Goal: Browse casually: Explore the website without a specific task or goal

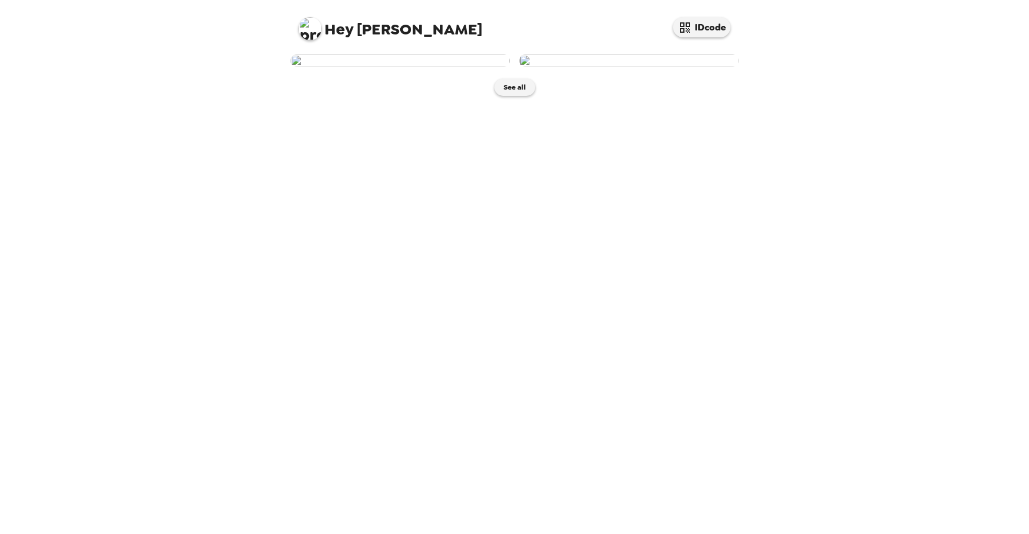
click at [420, 67] on img at bounding box center [399, 61] width 219 height 13
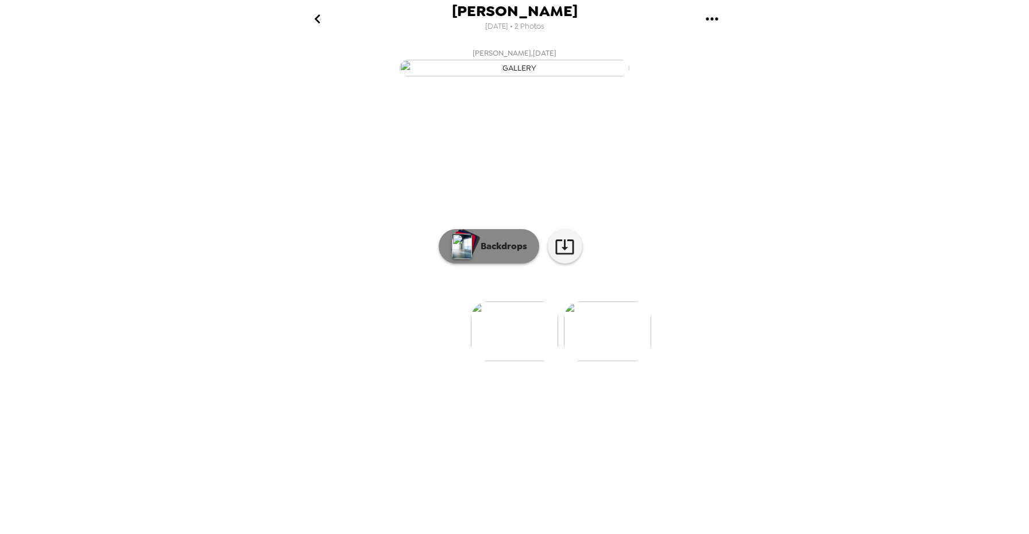
click at [479, 264] on button "Backdrops" at bounding box center [489, 246] width 100 height 34
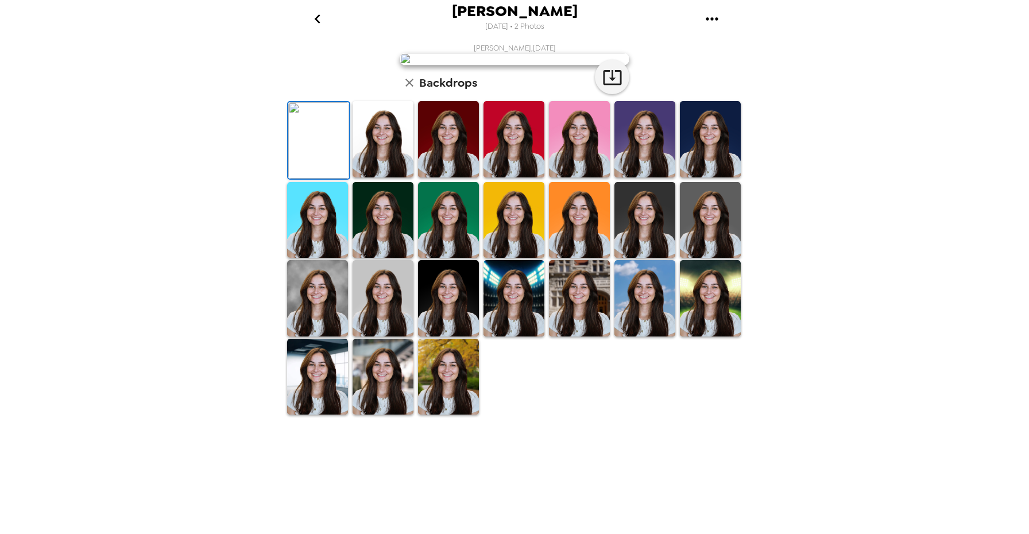
click at [665, 177] on img at bounding box center [644, 139] width 61 height 76
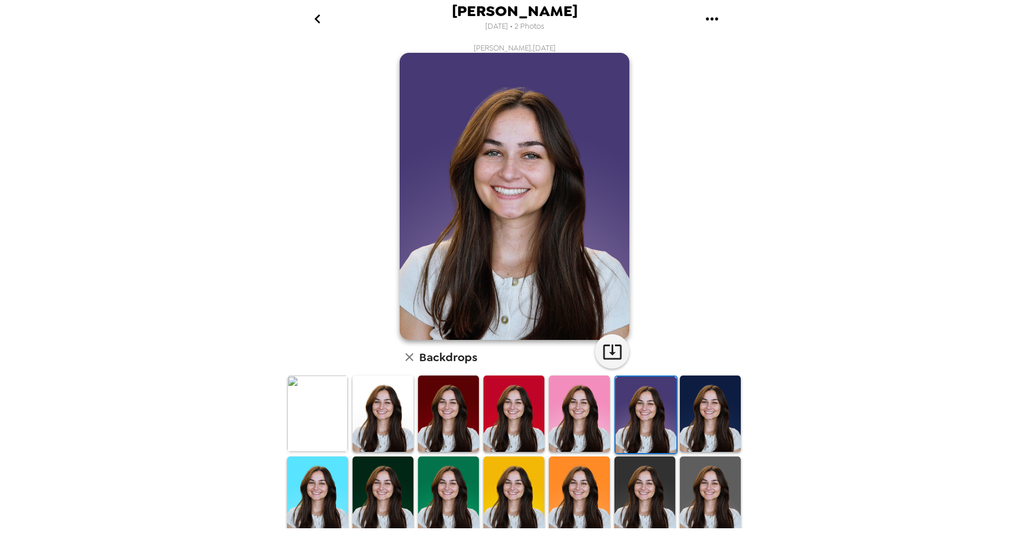
click at [671, 489] on img at bounding box center [644, 494] width 61 height 76
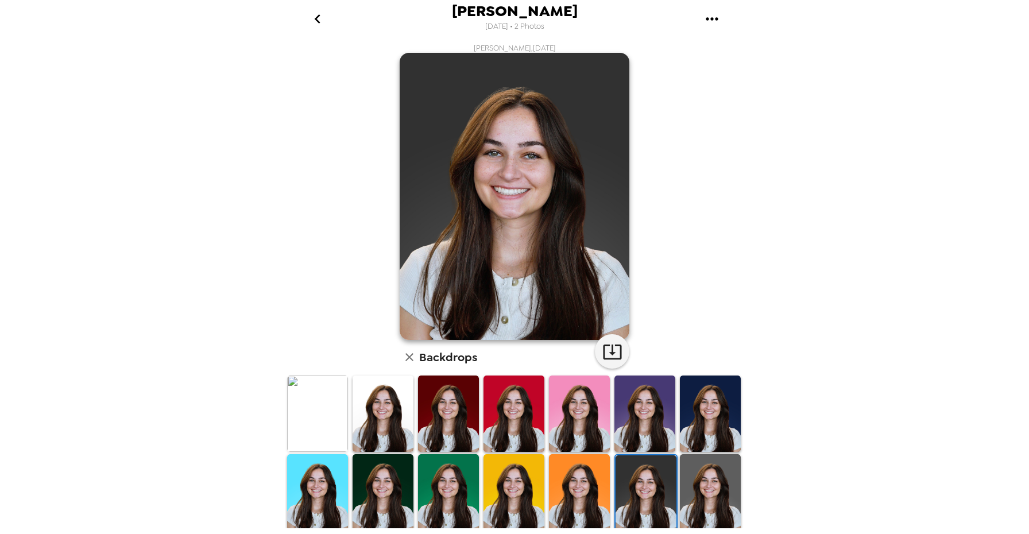
click at [334, 403] on img at bounding box center [317, 413] width 61 height 76
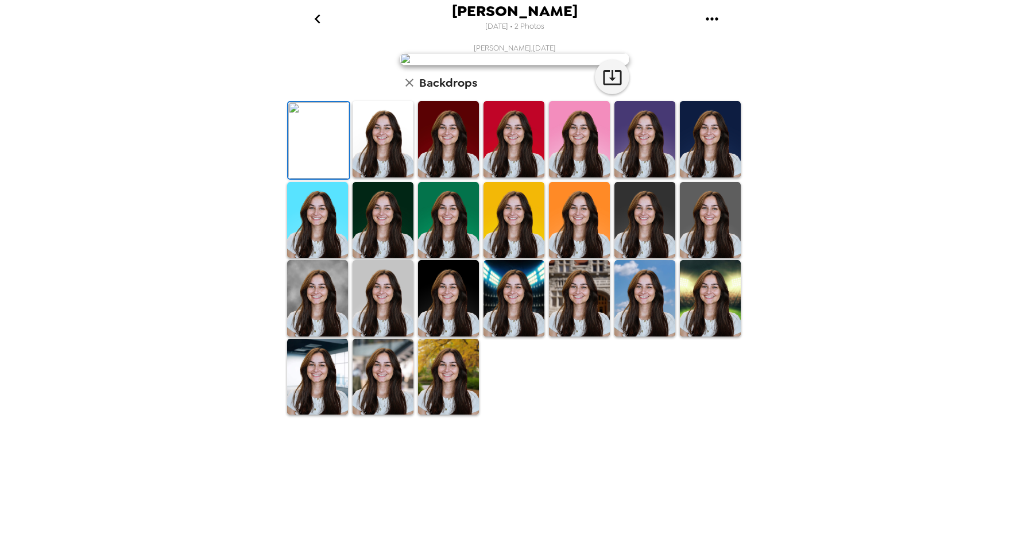
scroll to position [26, 0]
click at [651, 258] on img at bounding box center [644, 220] width 61 height 76
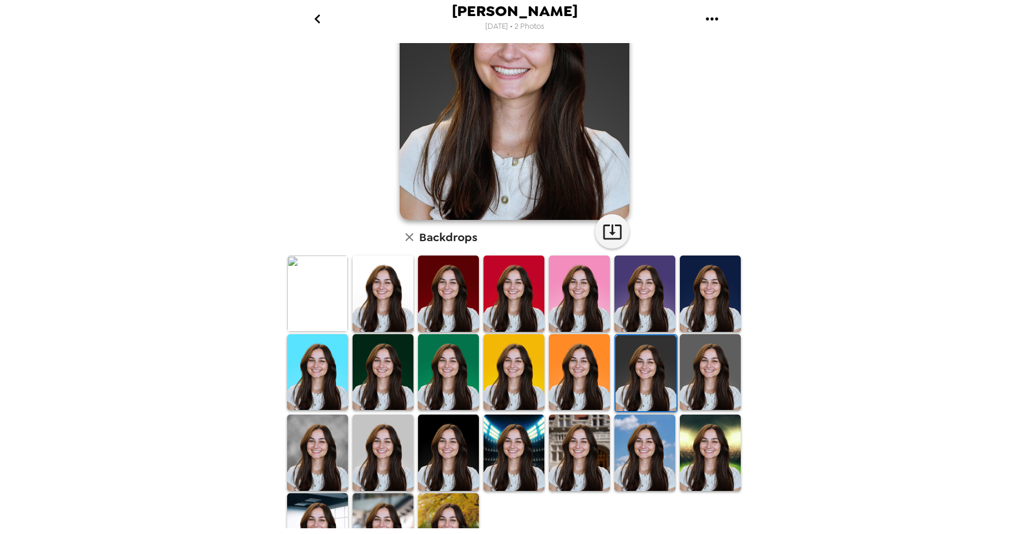
scroll to position [162, 0]
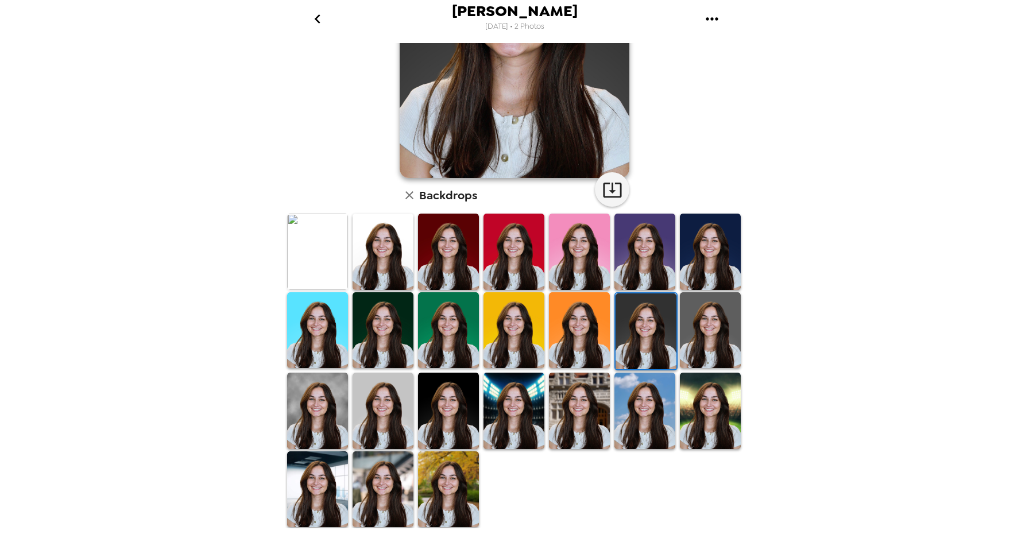
click at [449, 408] on img at bounding box center [448, 411] width 61 height 76
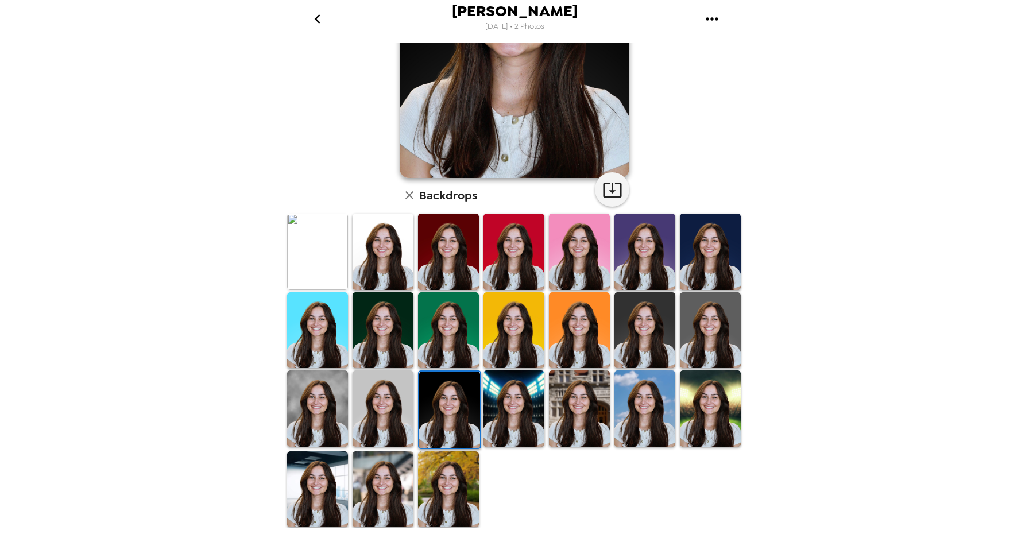
scroll to position [0, 0]
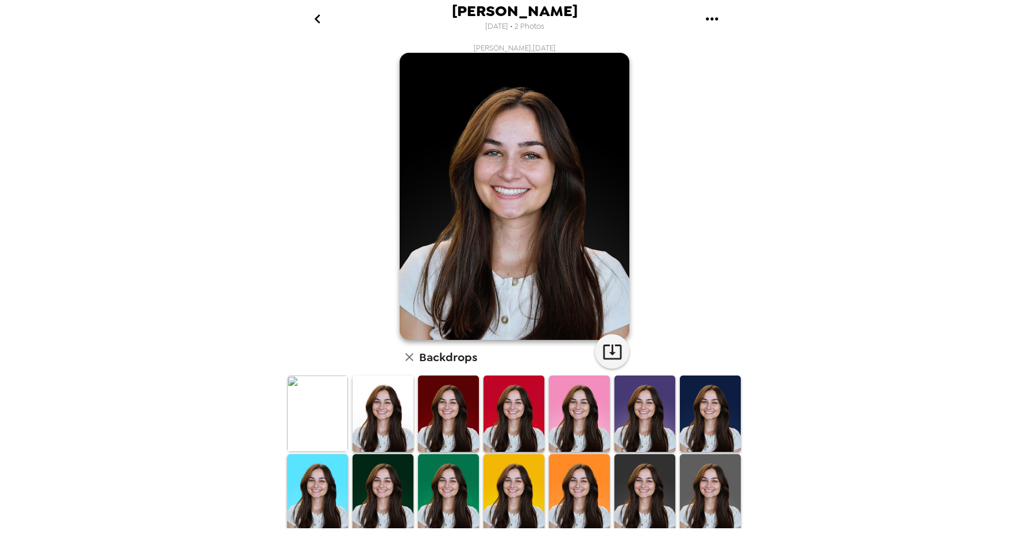
click at [395, 478] on img at bounding box center [382, 492] width 61 height 76
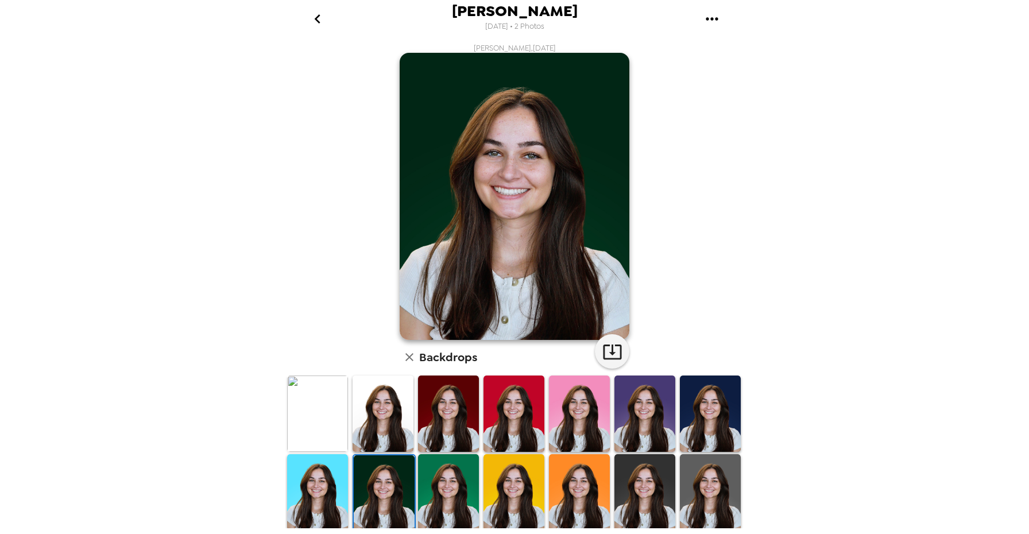
click at [435, 474] on img at bounding box center [448, 492] width 61 height 76
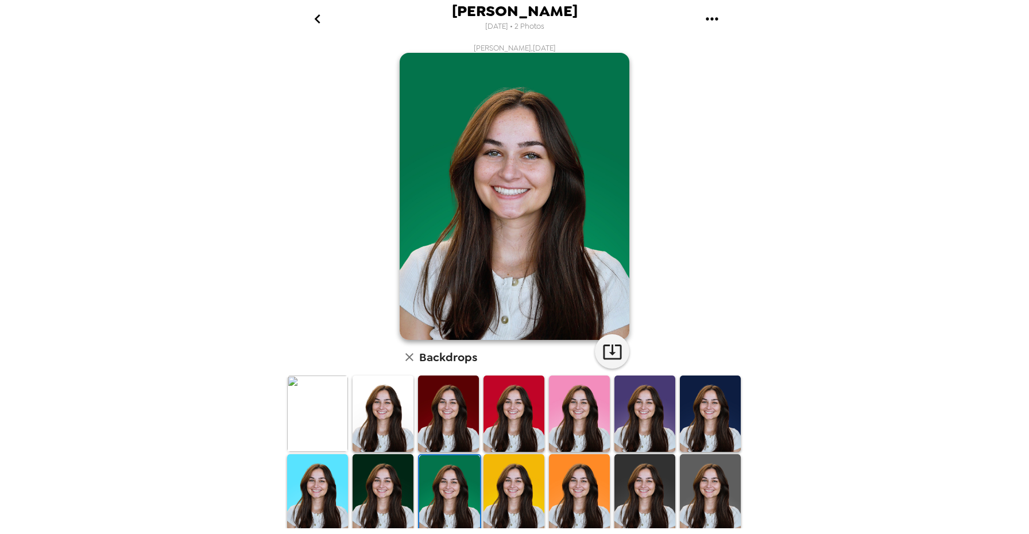
click at [374, 466] on img at bounding box center [382, 492] width 61 height 76
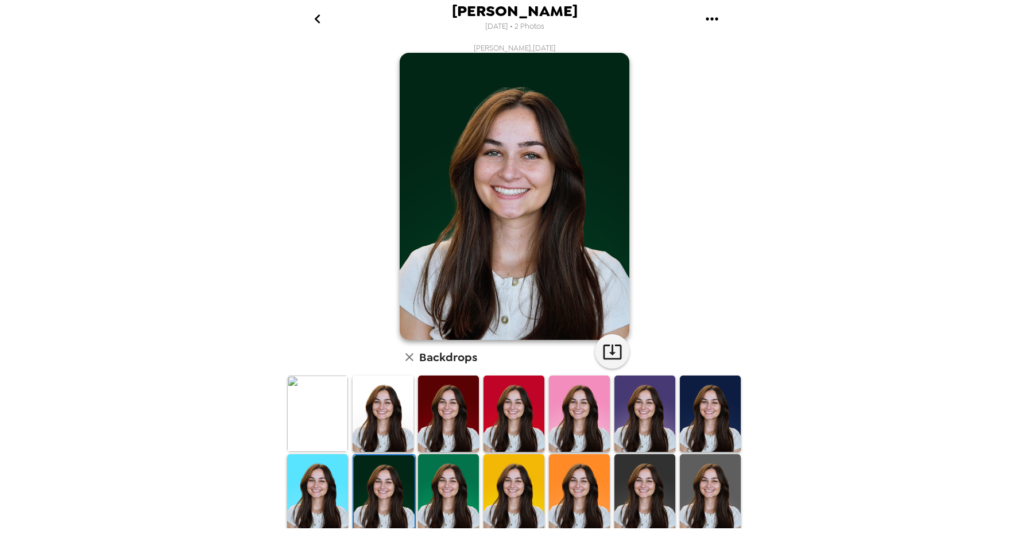
scroll to position [162, 0]
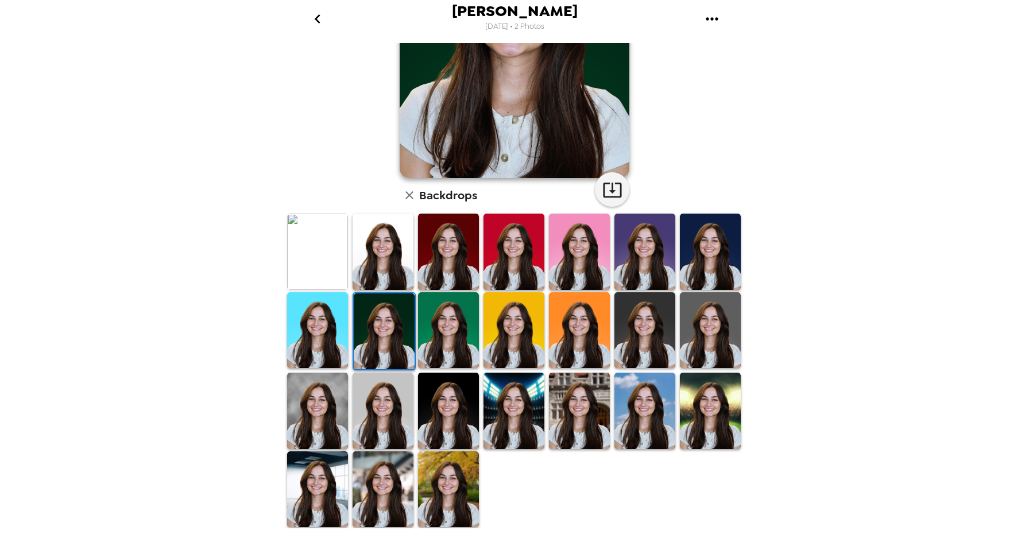
click at [454, 475] on img at bounding box center [448, 489] width 61 height 76
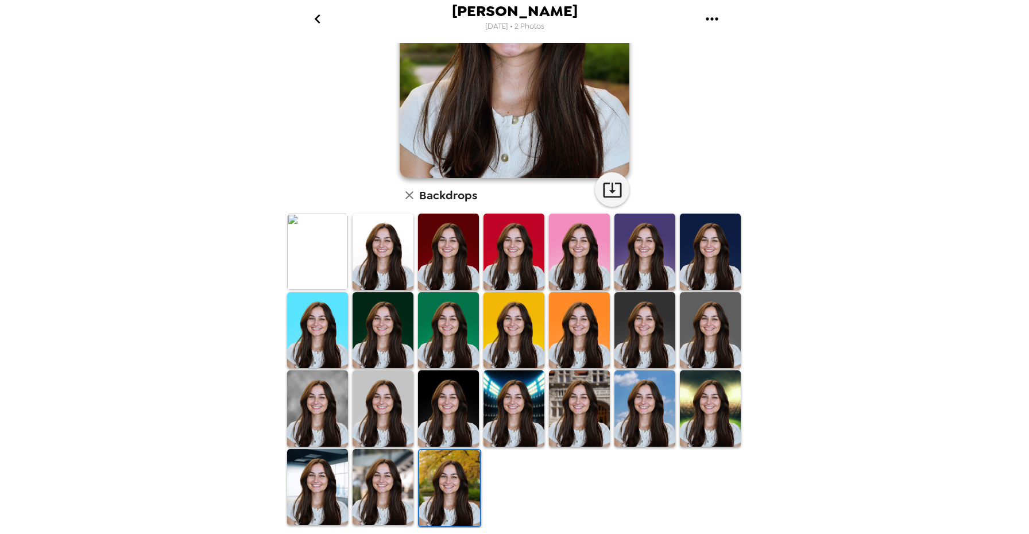
click at [708, 341] on img at bounding box center [710, 330] width 61 height 76
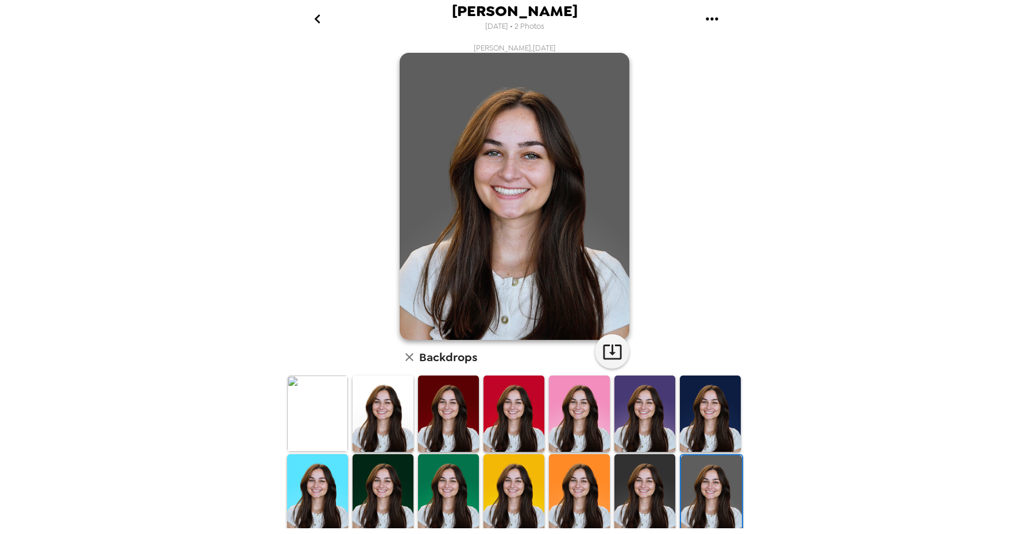
click at [383, 416] on img at bounding box center [382, 413] width 61 height 76
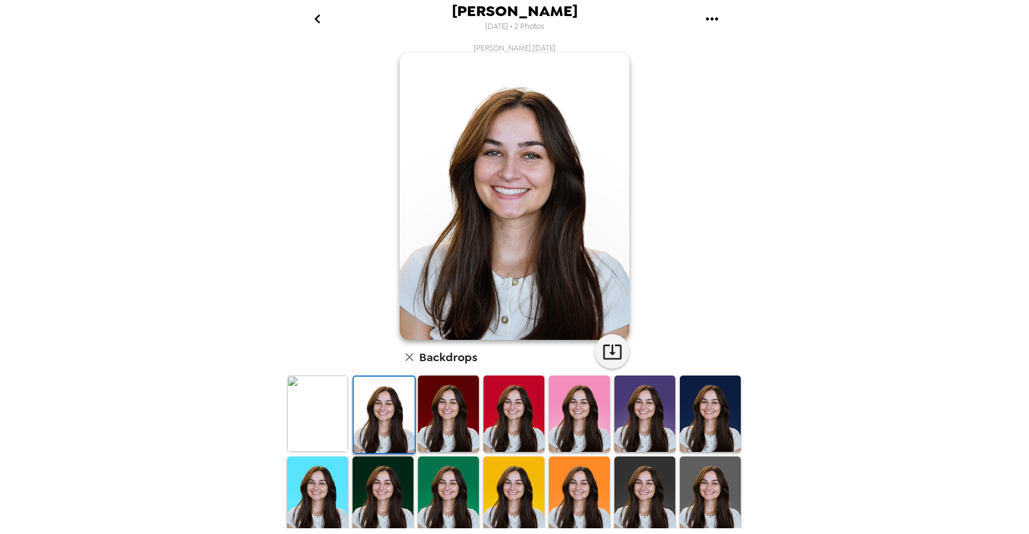
click at [304, 419] on img at bounding box center [317, 413] width 61 height 76
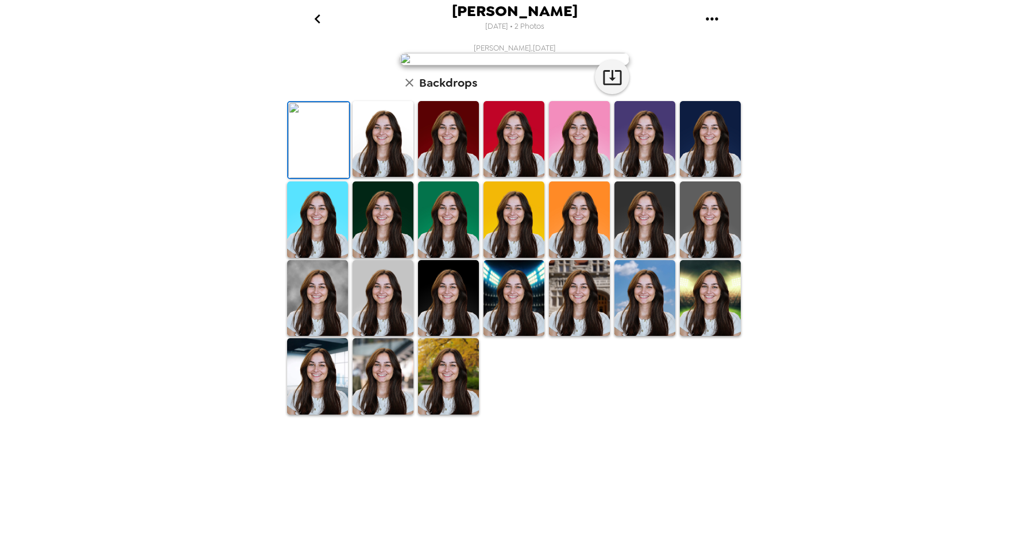
click at [362, 177] on img at bounding box center [382, 139] width 61 height 76
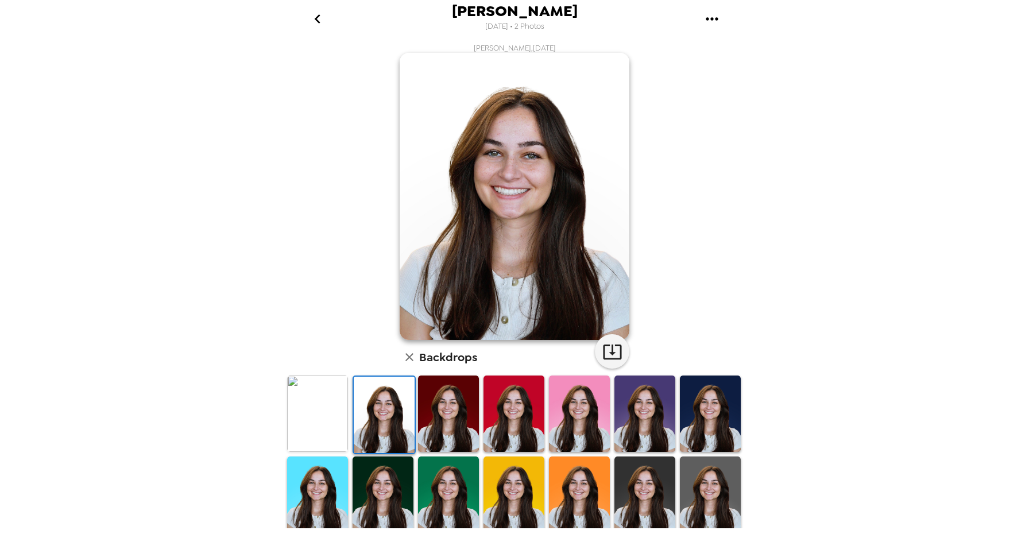
click at [313, 416] on img at bounding box center [317, 413] width 61 height 76
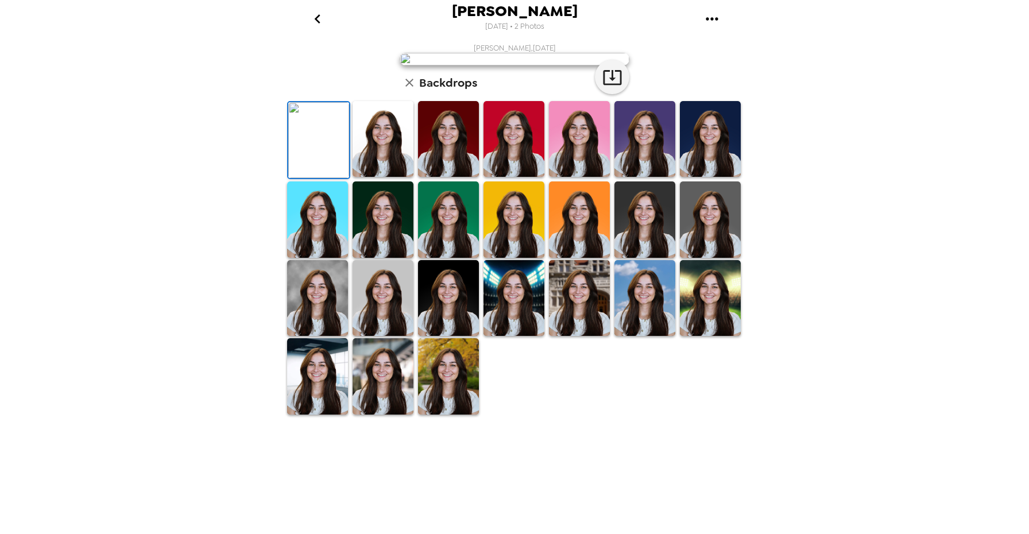
click at [383, 177] on img at bounding box center [382, 139] width 61 height 76
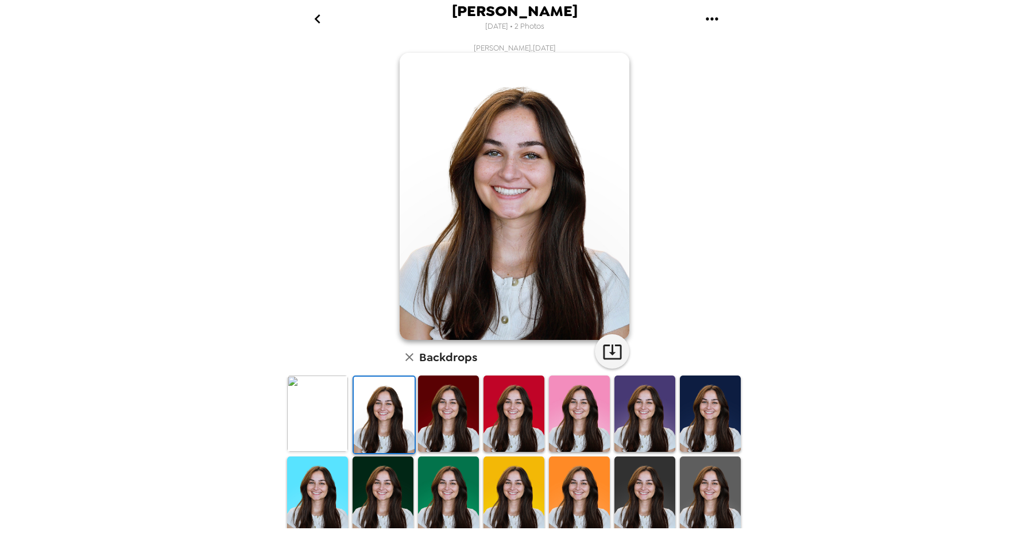
click at [319, 404] on img at bounding box center [317, 413] width 61 height 76
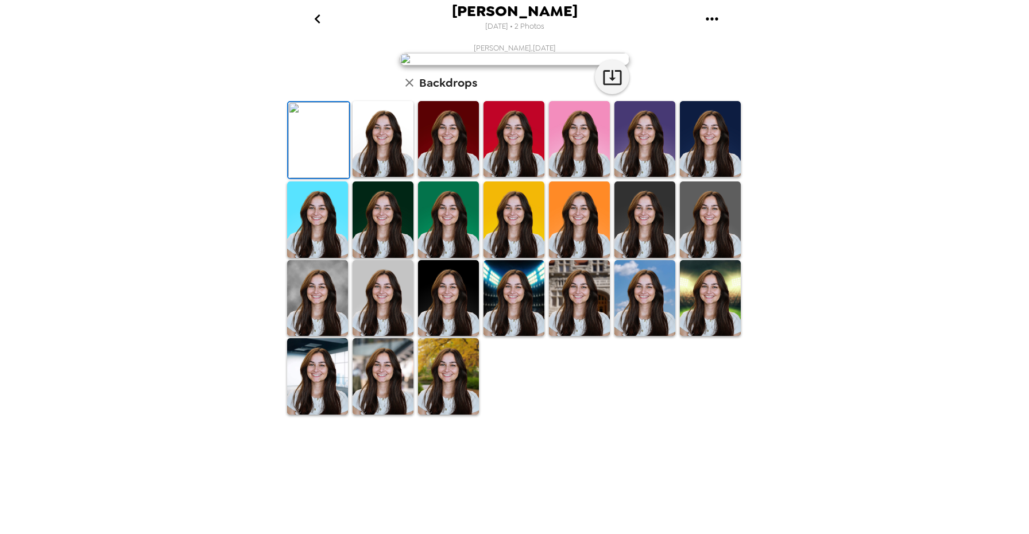
click at [370, 177] on img at bounding box center [382, 139] width 61 height 76
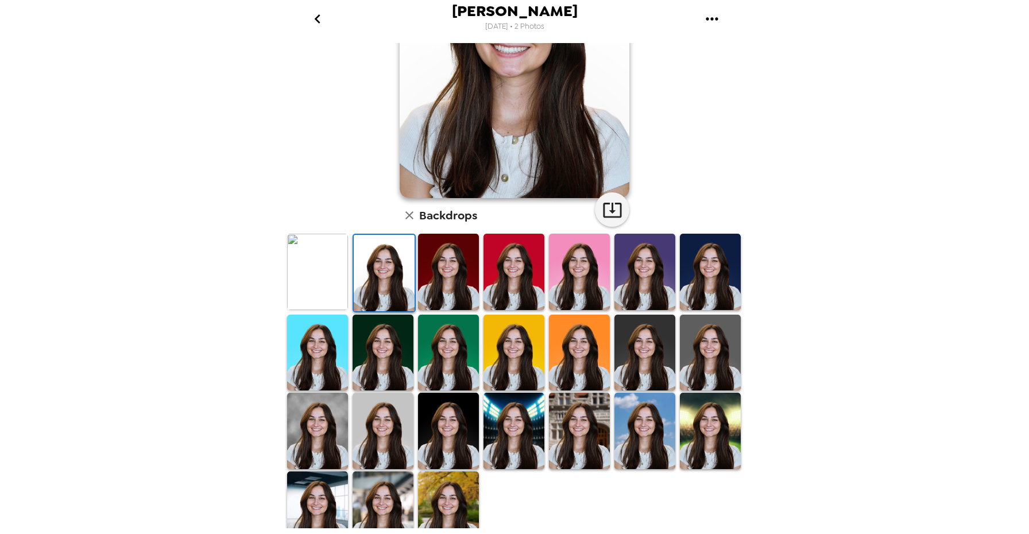
scroll to position [162, 0]
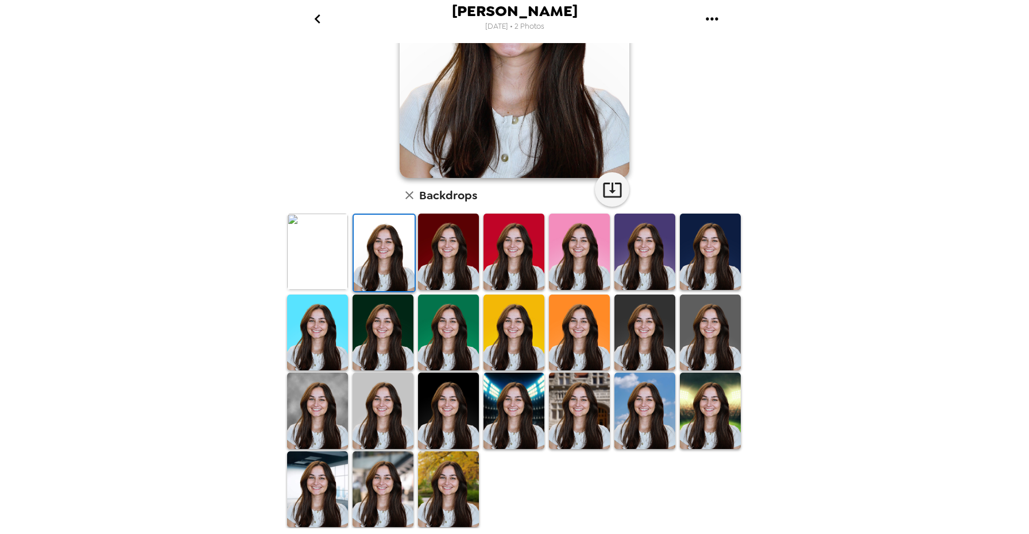
click at [510, 422] on img at bounding box center [513, 411] width 61 height 76
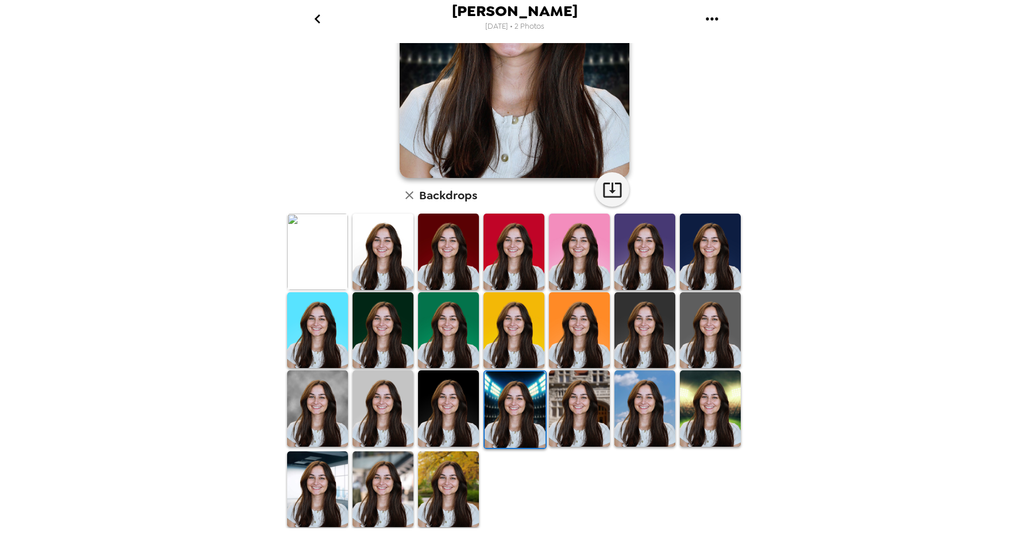
click at [401, 404] on img at bounding box center [382, 408] width 61 height 76
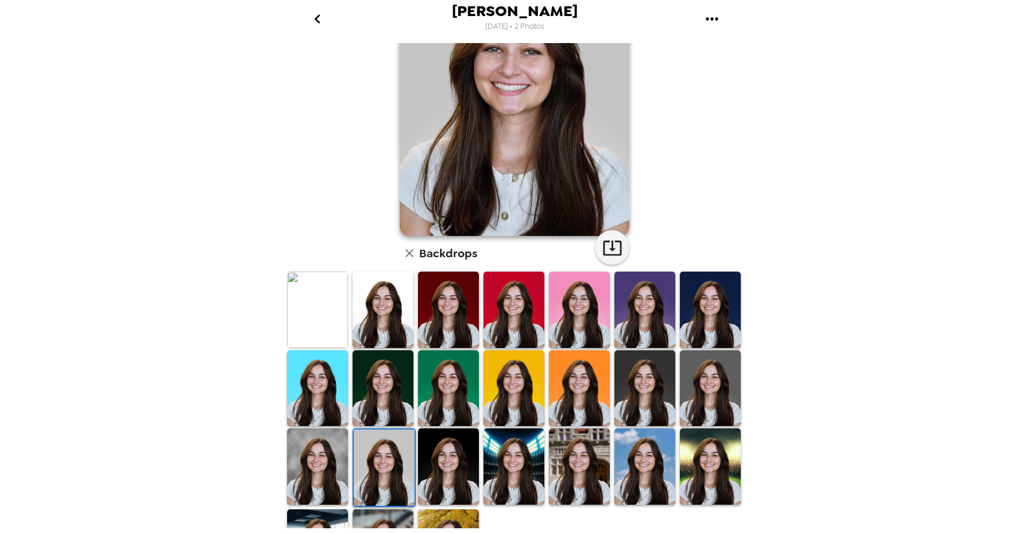
scroll to position [113, 0]
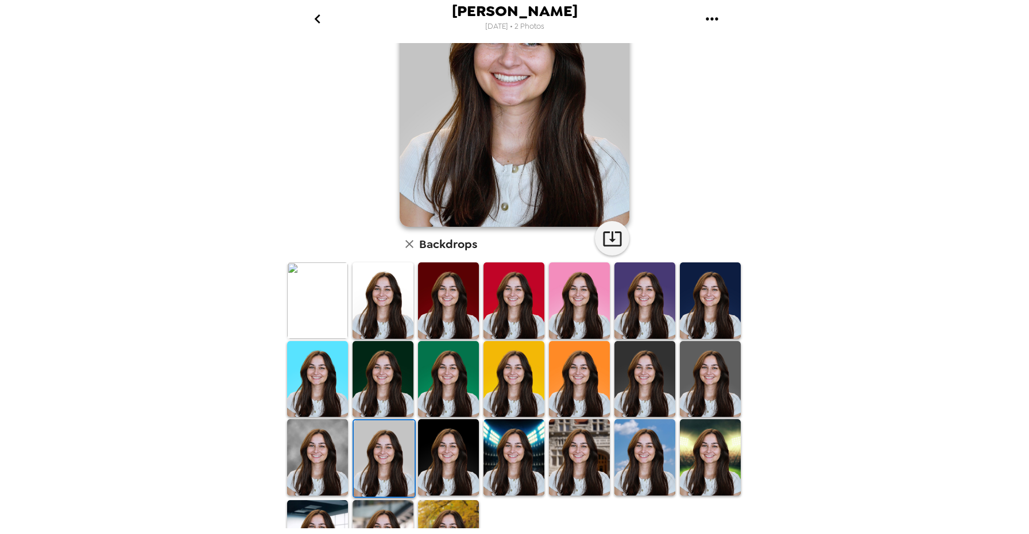
click at [332, 328] on img at bounding box center [317, 300] width 61 height 76
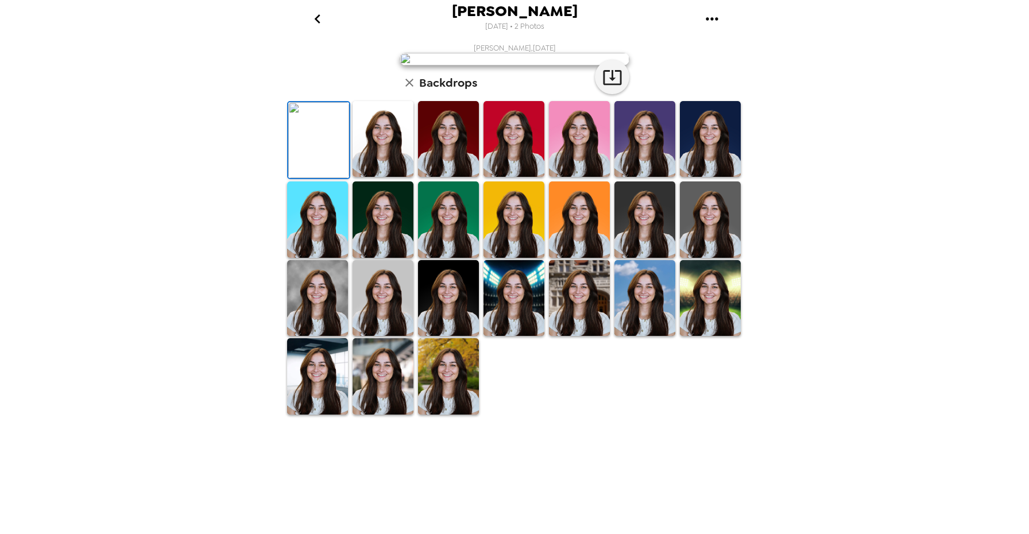
scroll to position [0, 0]
click at [375, 180] on div at bounding box center [382, 140] width 65 height 80
click at [383, 177] on img at bounding box center [382, 139] width 61 height 76
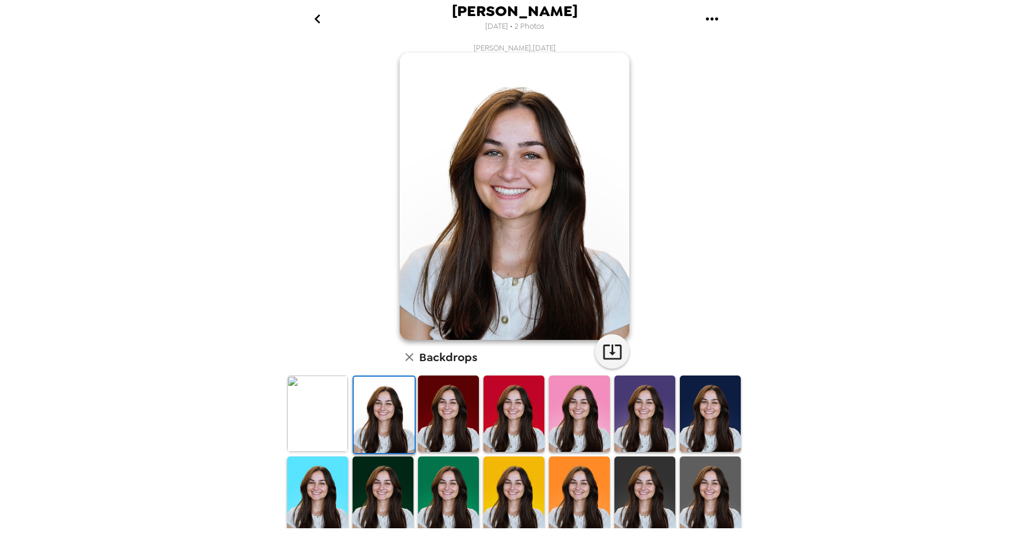
click at [431, 429] on img at bounding box center [448, 413] width 61 height 76
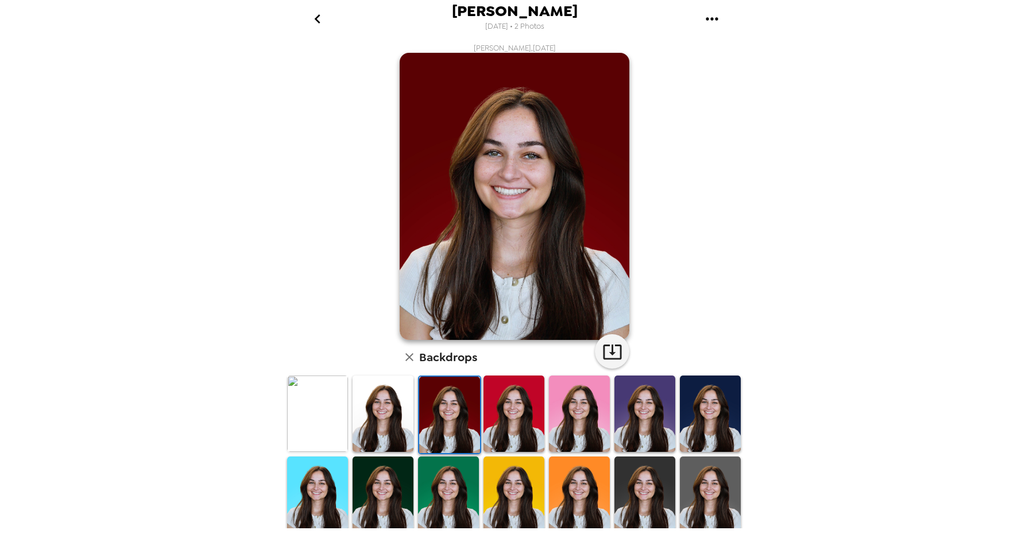
click at [509, 422] on img at bounding box center [513, 413] width 61 height 76
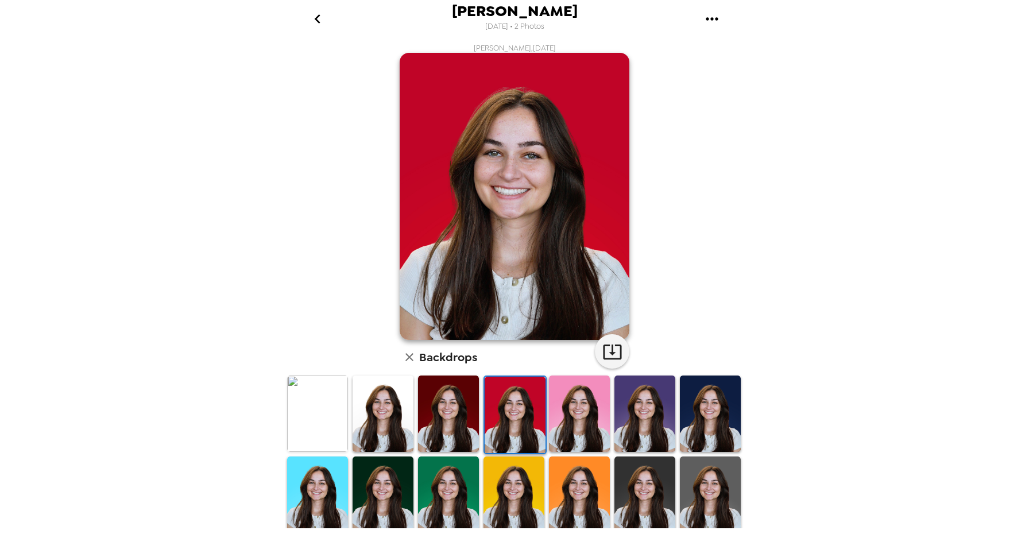
click at [602, 398] on img at bounding box center [579, 413] width 61 height 76
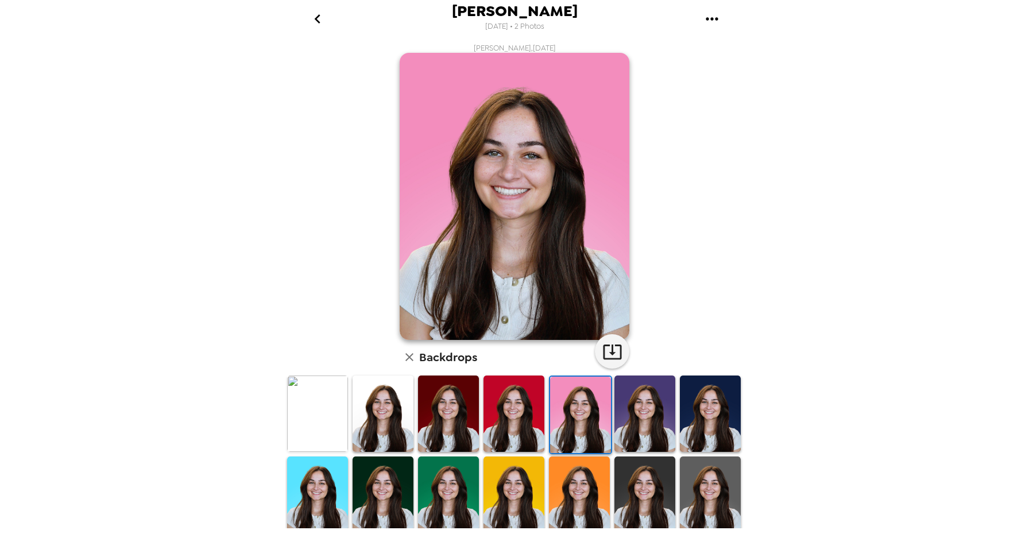
click at [648, 408] on img at bounding box center [644, 413] width 61 height 76
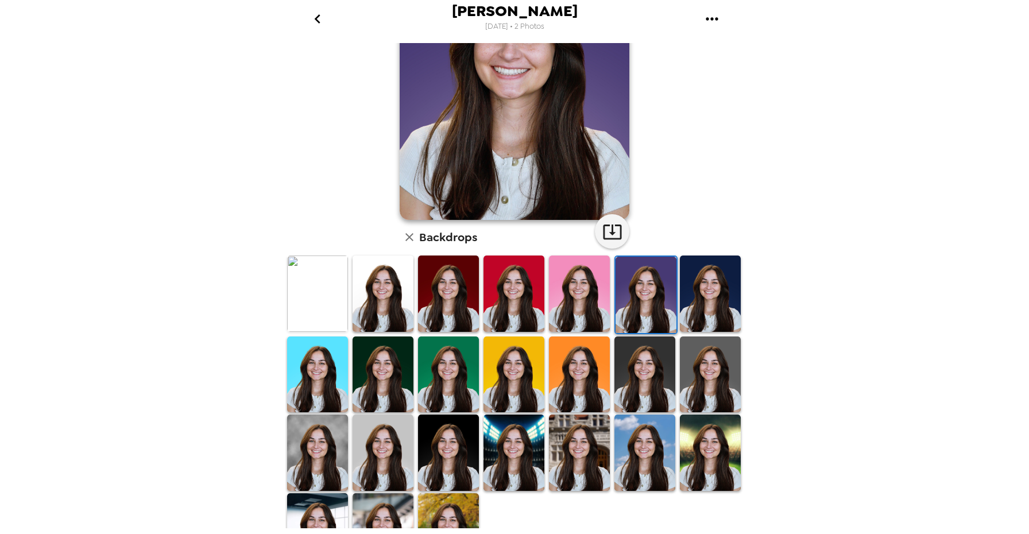
scroll to position [135, 0]
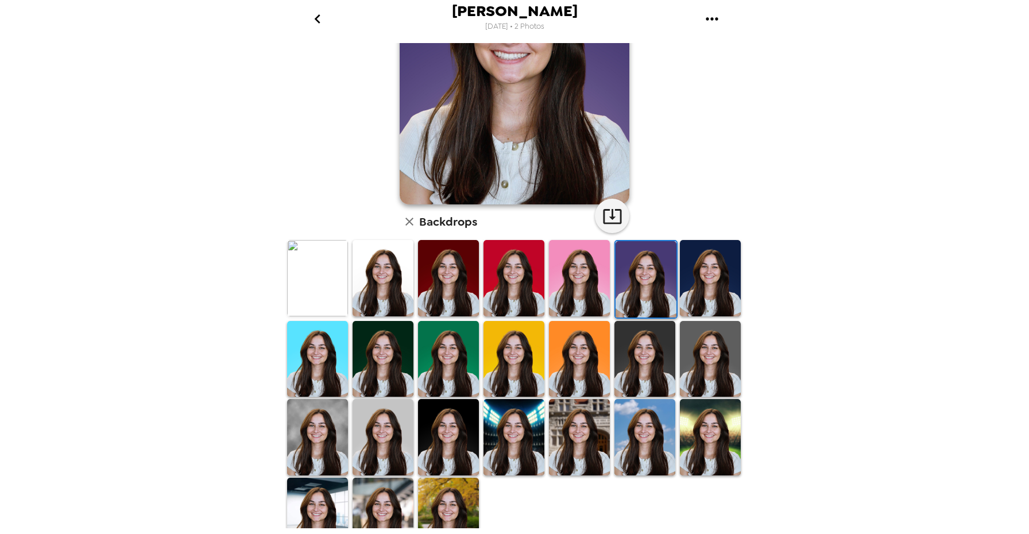
click at [688, 370] on img at bounding box center [710, 359] width 61 height 76
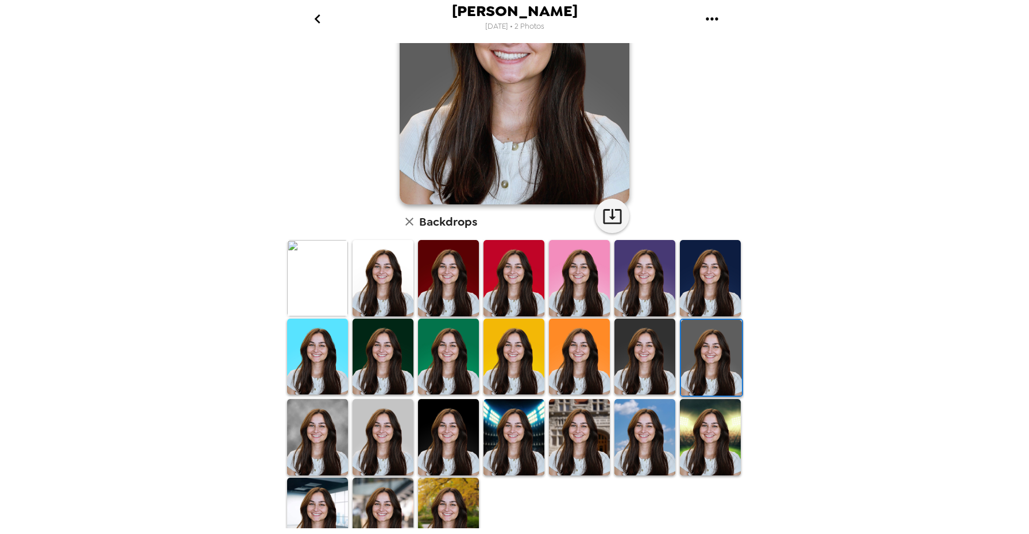
click at [648, 371] on img at bounding box center [644, 357] width 61 height 76
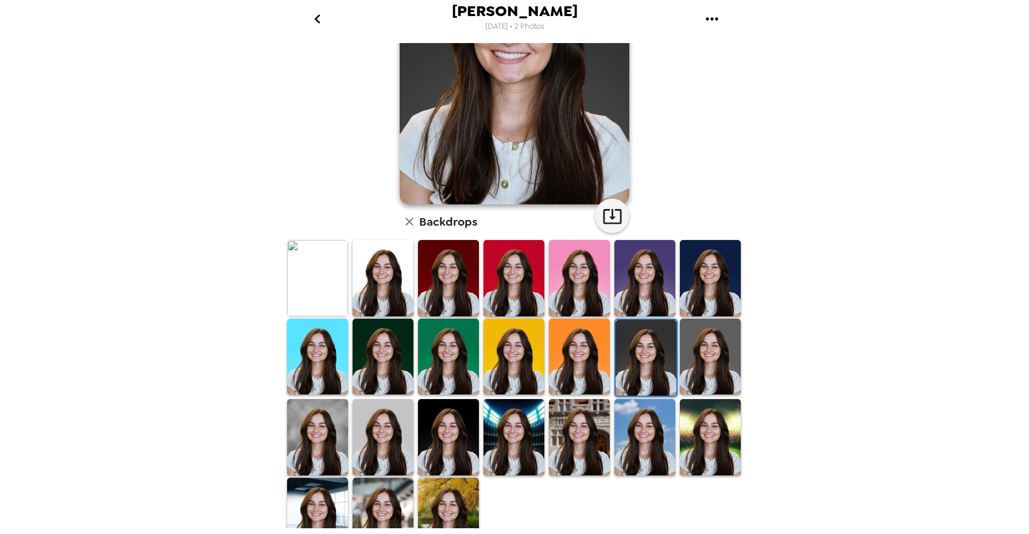
click at [648, 431] on img at bounding box center [644, 437] width 61 height 76
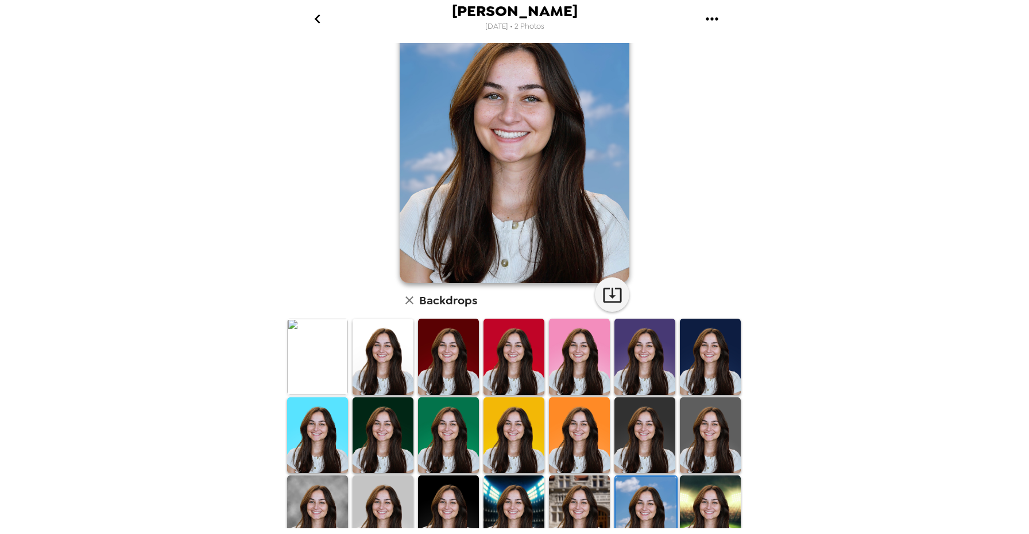
scroll to position [162, 0]
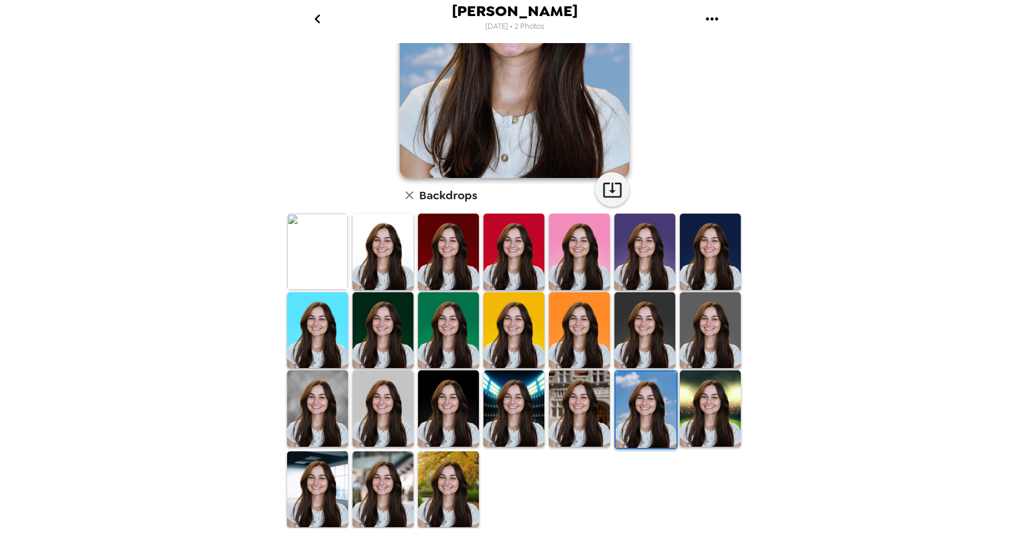
click at [595, 432] on img at bounding box center [579, 408] width 61 height 76
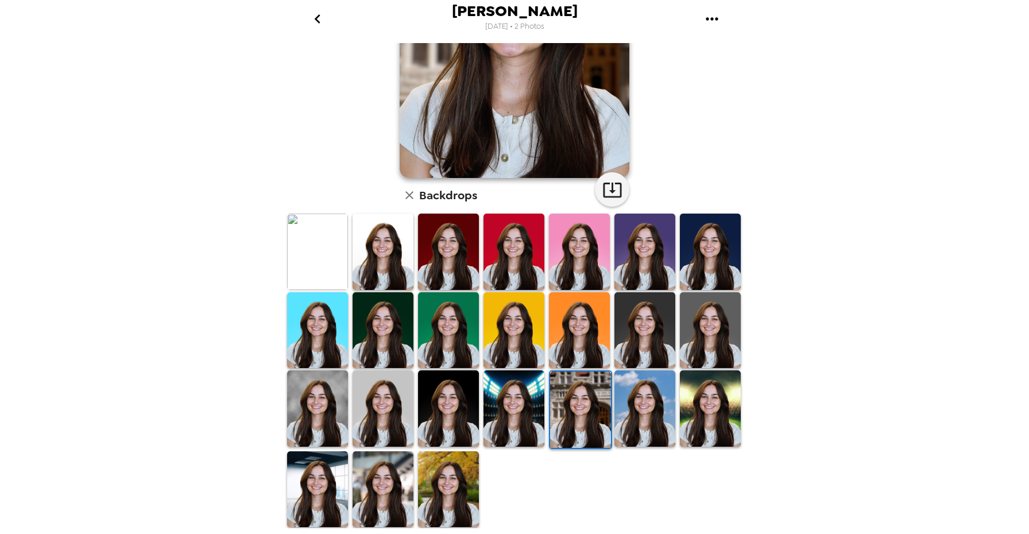
click at [474, 437] on img at bounding box center [448, 408] width 61 height 76
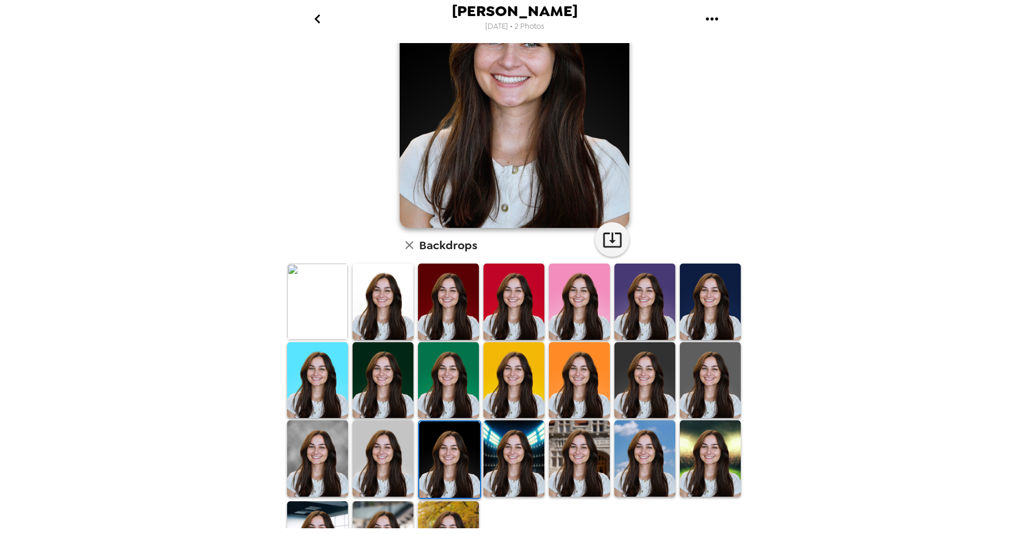
scroll to position [122, 0]
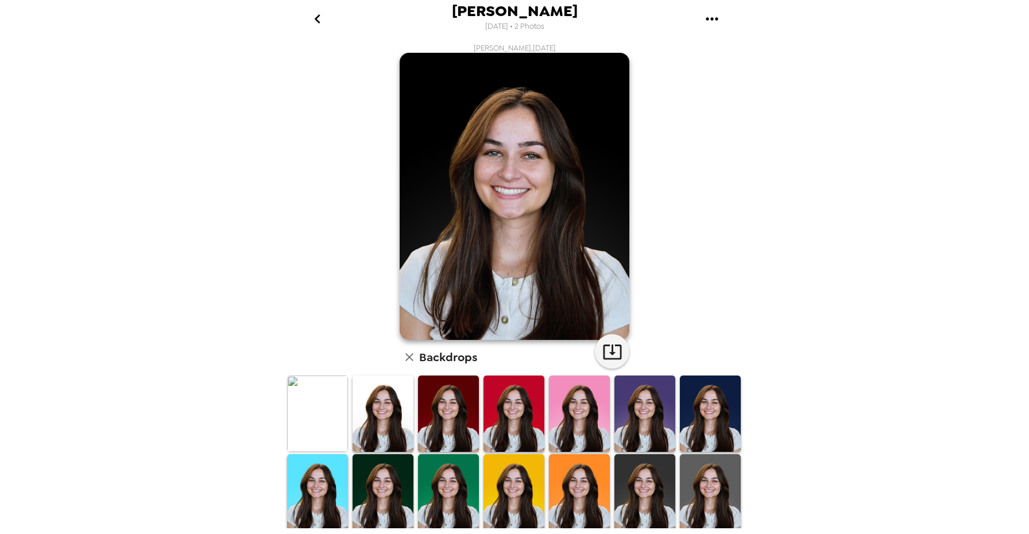
click at [393, 403] on img at bounding box center [382, 413] width 61 height 76
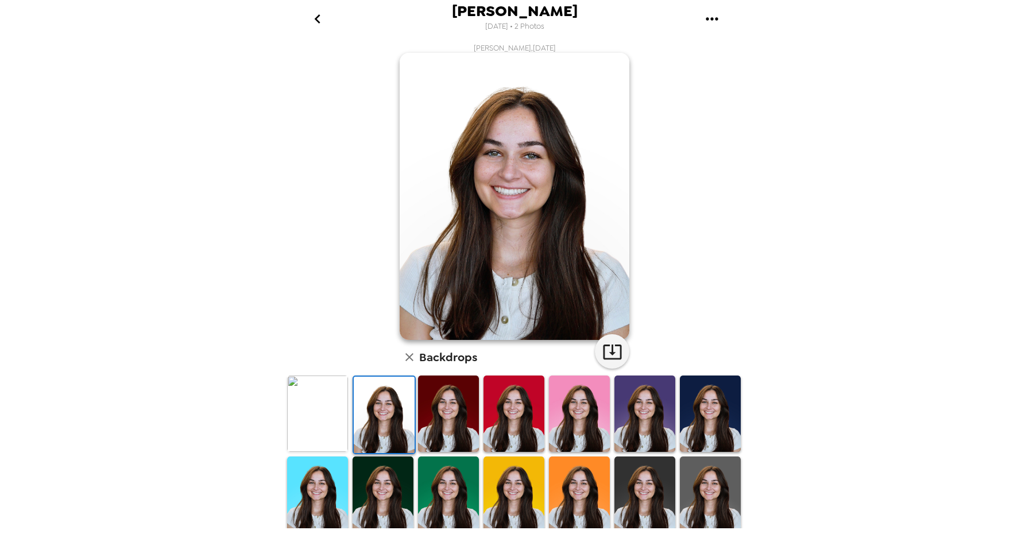
click at [324, 406] on img at bounding box center [317, 413] width 61 height 76
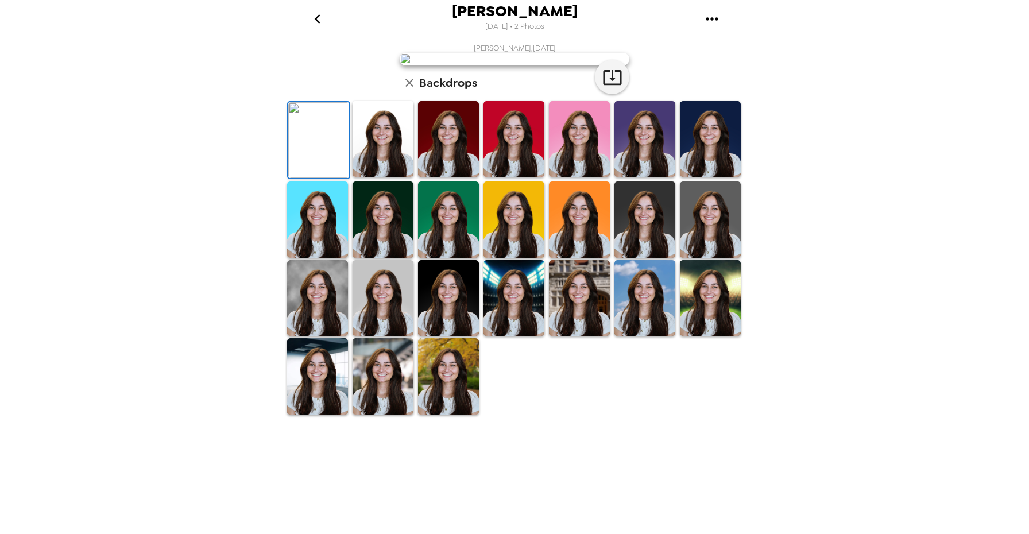
click at [593, 257] on img at bounding box center [579, 219] width 61 height 76
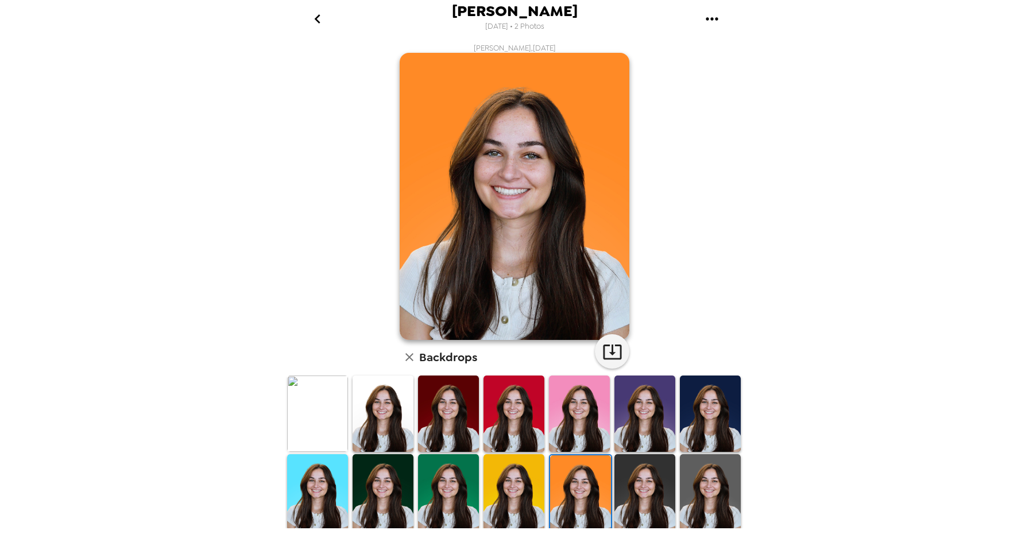
scroll to position [162, 0]
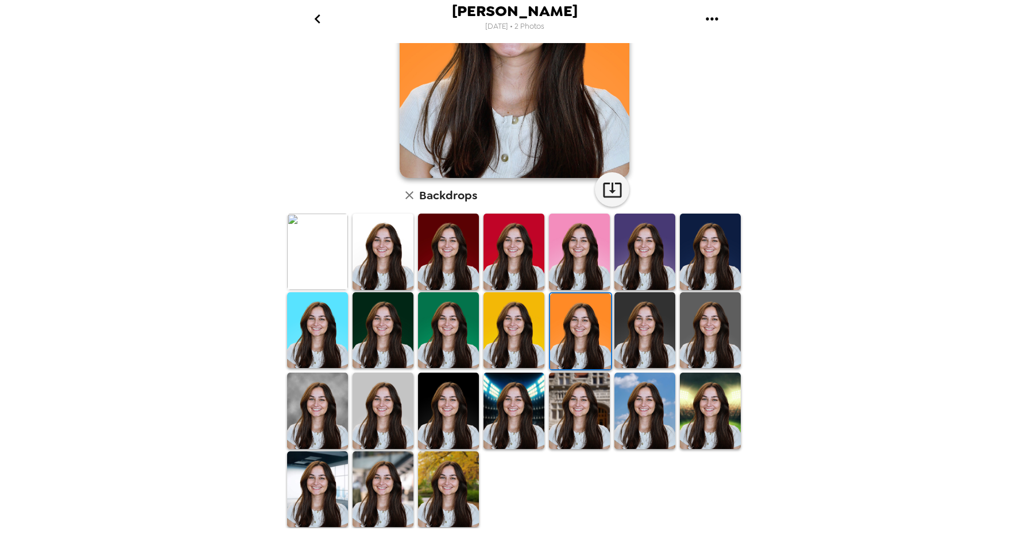
click at [462, 403] on img at bounding box center [448, 411] width 61 height 76
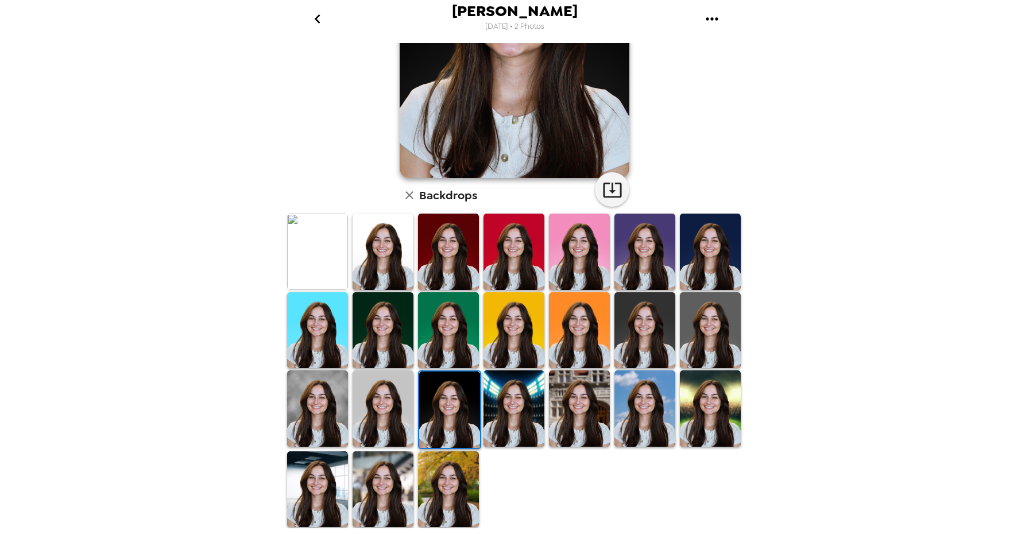
click at [372, 394] on img at bounding box center [382, 408] width 61 height 76
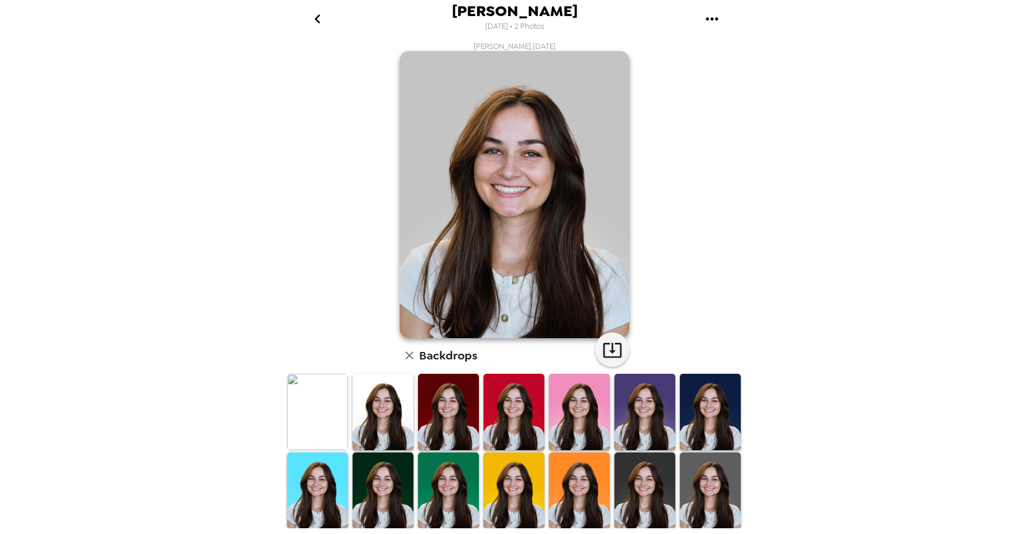
scroll to position [0, 0]
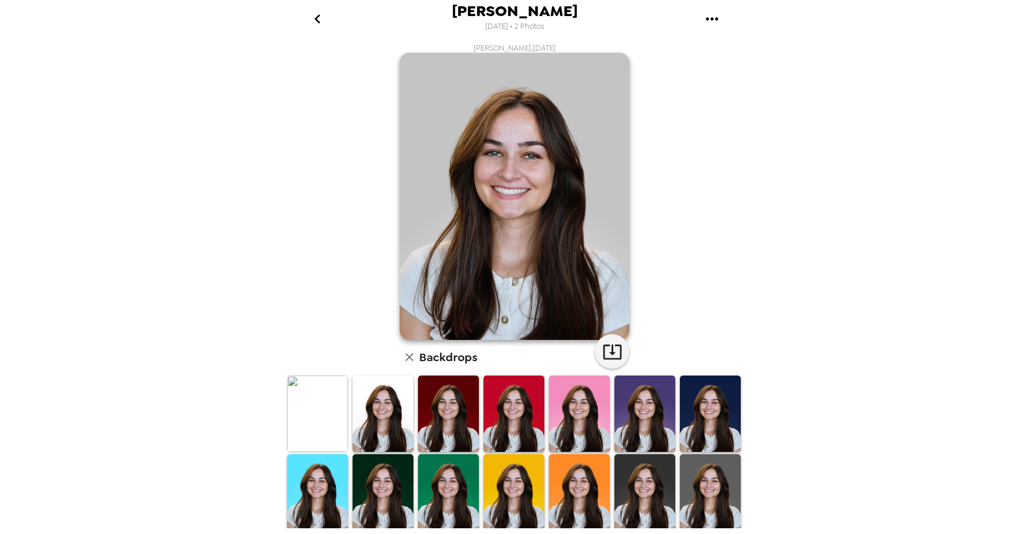
click at [316, 414] on img at bounding box center [317, 413] width 61 height 76
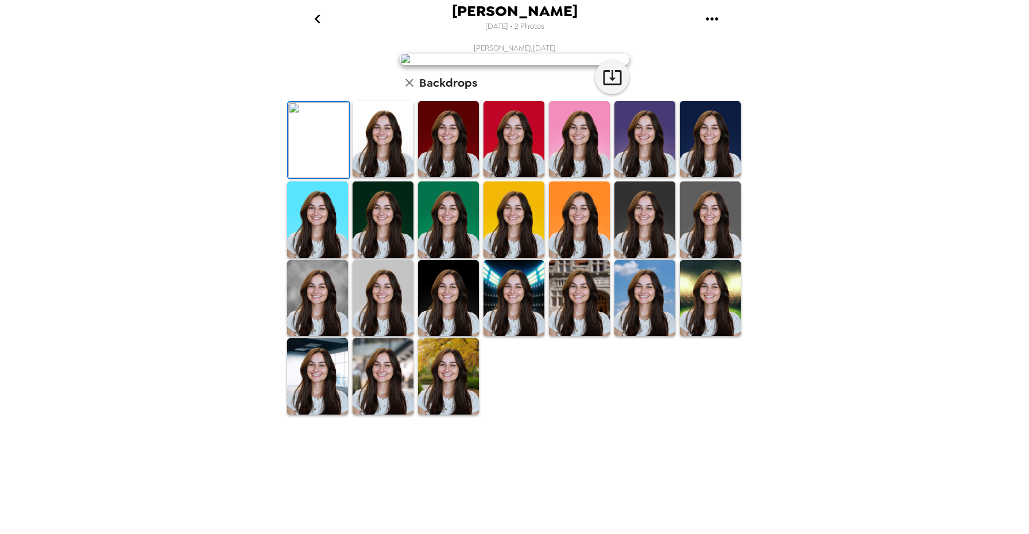
click at [412, 177] on img at bounding box center [382, 139] width 61 height 76
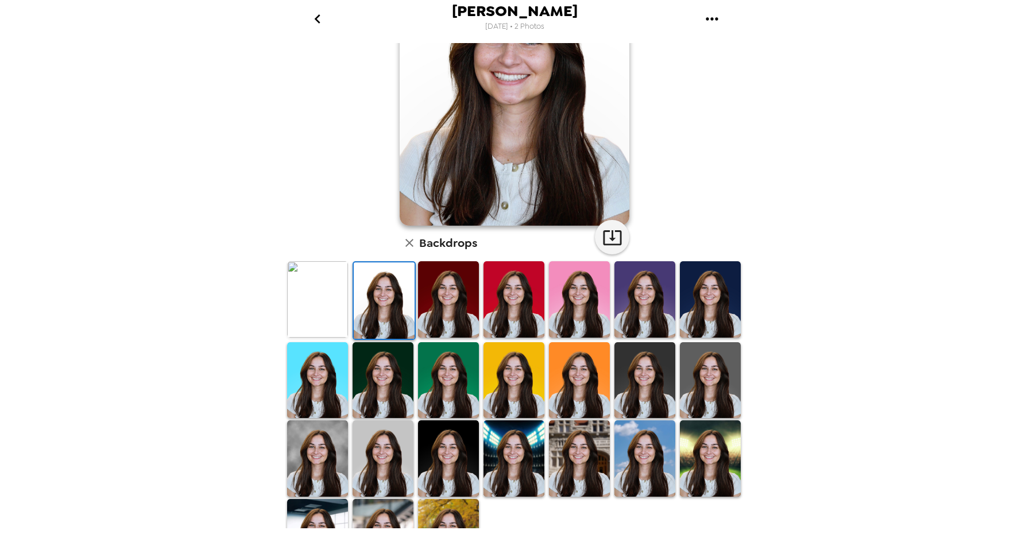
scroll to position [162, 0]
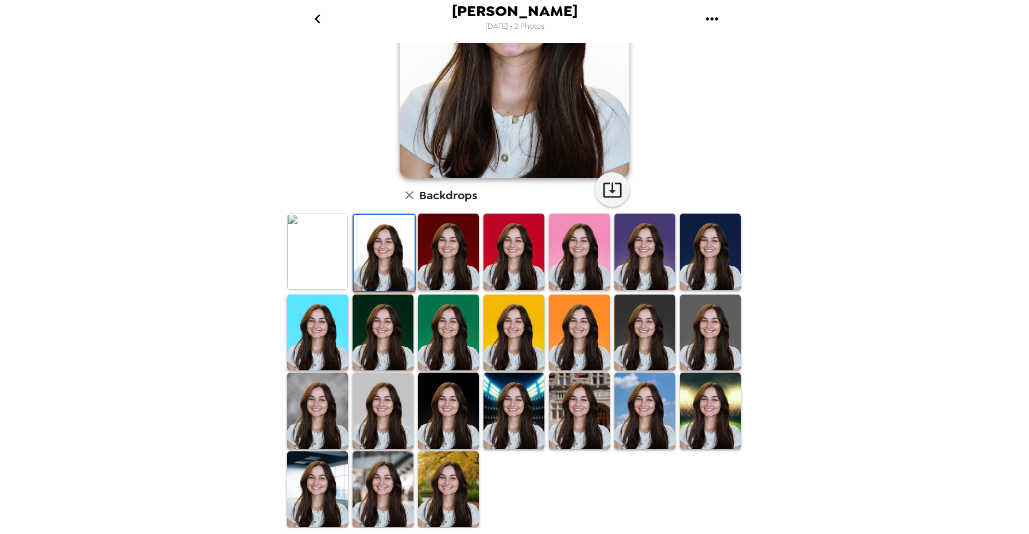
click at [715, 409] on img at bounding box center [710, 411] width 61 height 76
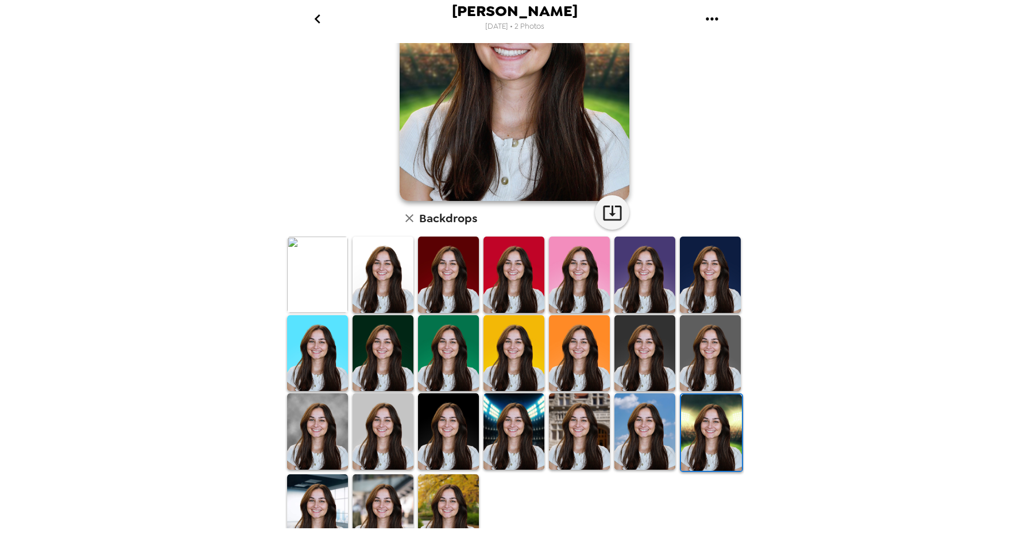
scroll to position [0, 0]
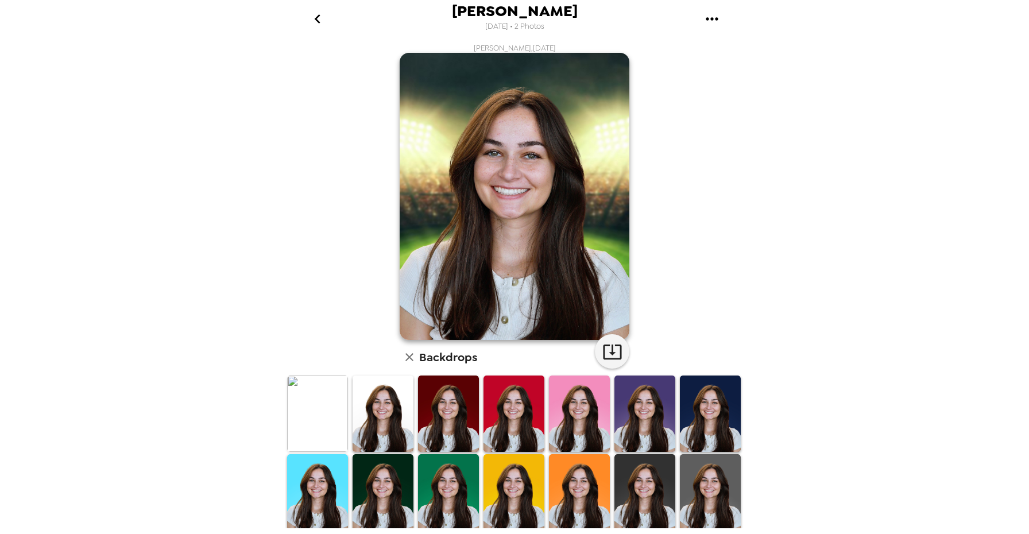
click at [310, 405] on img at bounding box center [317, 413] width 61 height 76
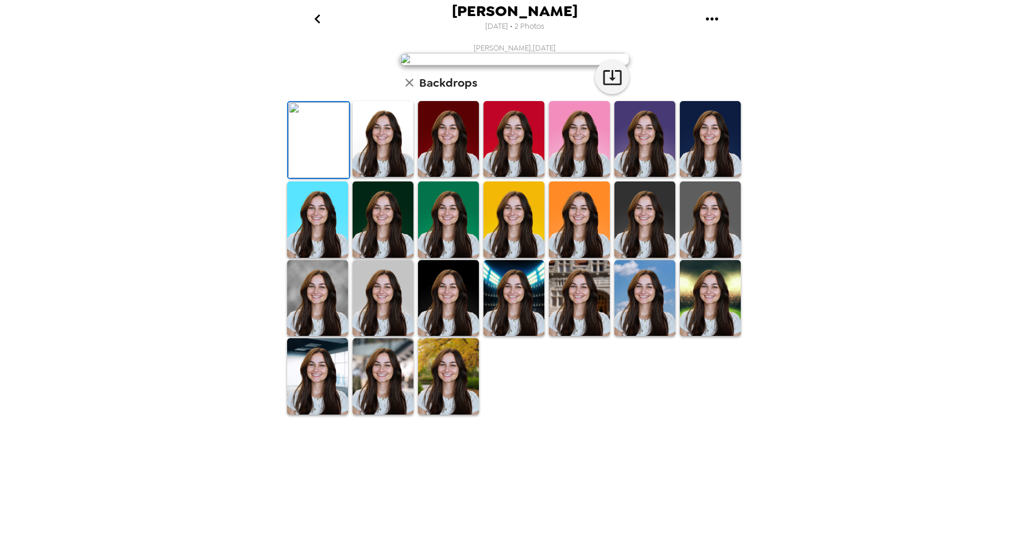
click at [370, 177] on img at bounding box center [382, 139] width 61 height 76
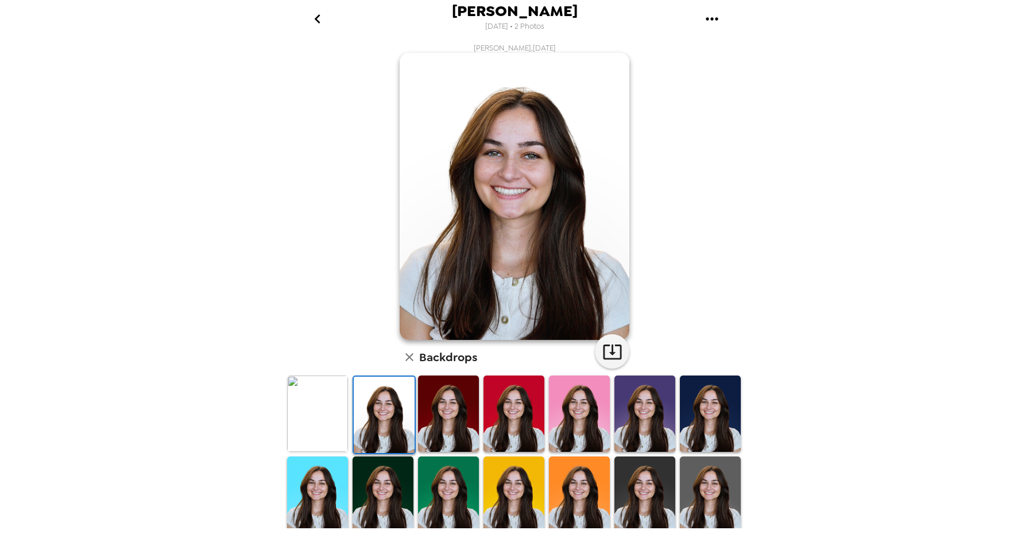
click at [312, 420] on img at bounding box center [317, 413] width 61 height 76
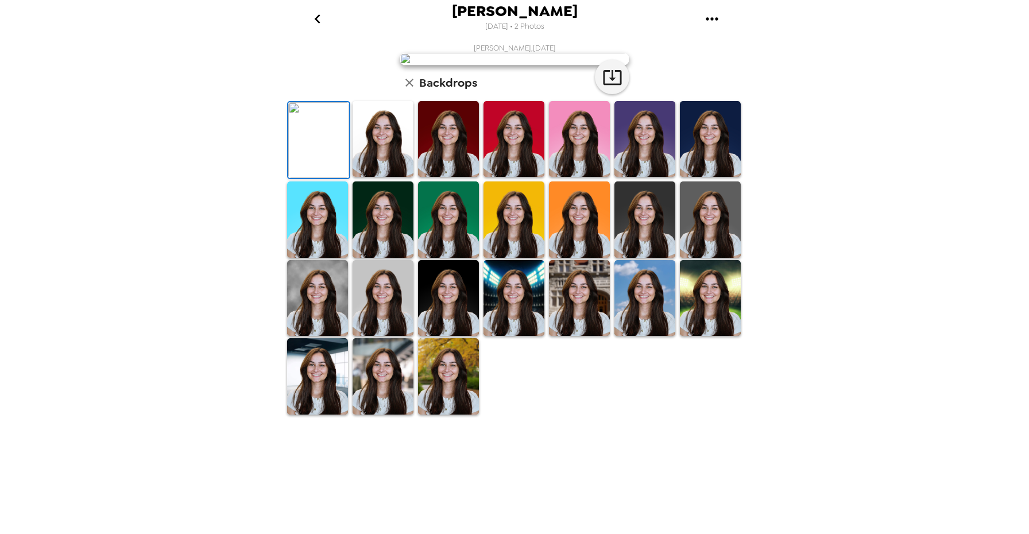
click at [208, 380] on div "[PERSON_NAME] [DATE] • 2 Photos [PERSON_NAME] , [DATE] Backdrops" at bounding box center [514, 267] width 1029 height 534
click at [398, 177] on img at bounding box center [382, 139] width 61 height 76
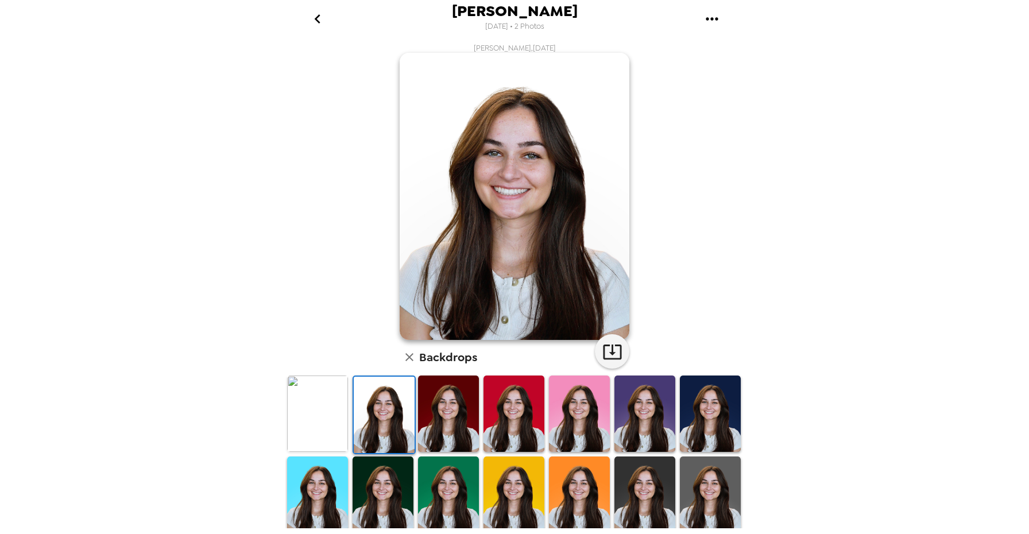
click at [328, 416] on img at bounding box center [317, 413] width 61 height 76
